Goal: Task Accomplishment & Management: Manage account settings

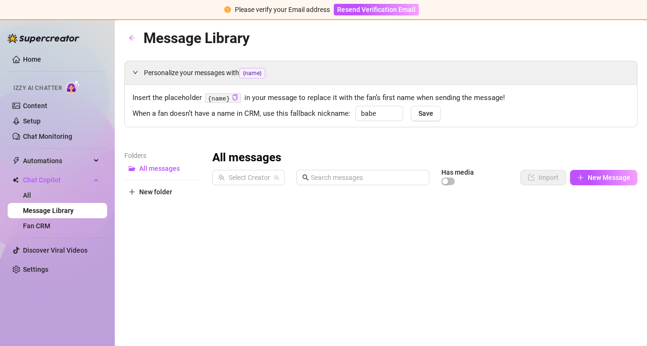
type input "babe"
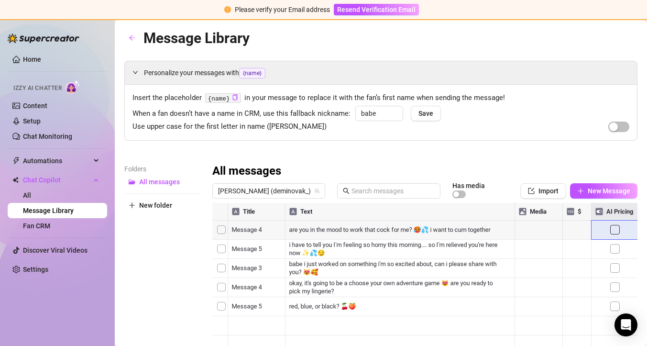
click at [616, 229] on div at bounding box center [424, 309] width 425 height 213
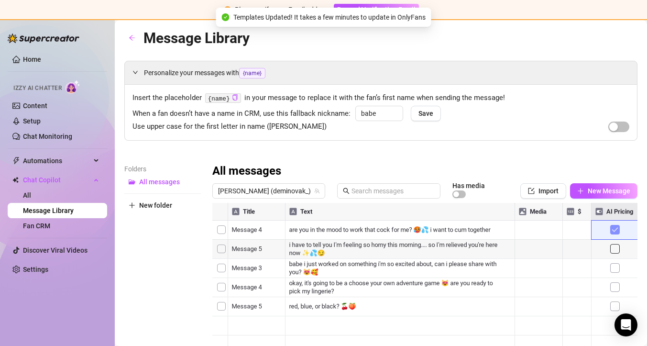
click at [618, 247] on div at bounding box center [424, 309] width 425 height 213
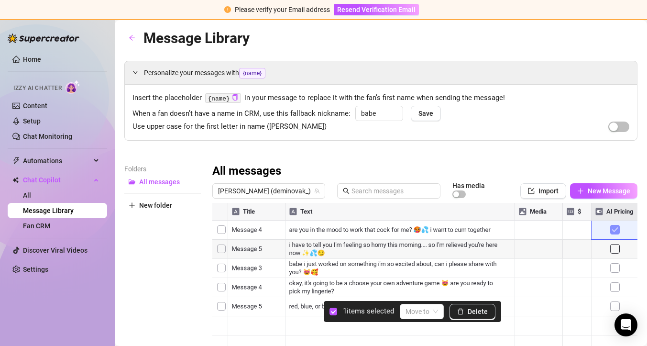
click at [223, 232] on div at bounding box center [424, 309] width 425 height 213
click at [222, 247] on div at bounding box center [424, 309] width 425 height 213
click at [470, 307] on button "Delete" at bounding box center [473, 311] width 46 height 15
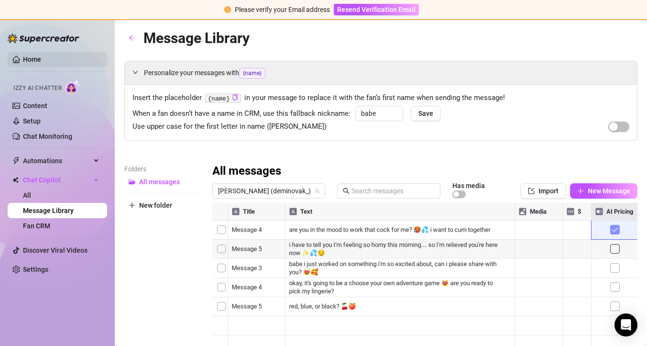
click at [25, 56] on link "Home" at bounding box center [32, 60] width 18 height 8
